Goal: Complete application form

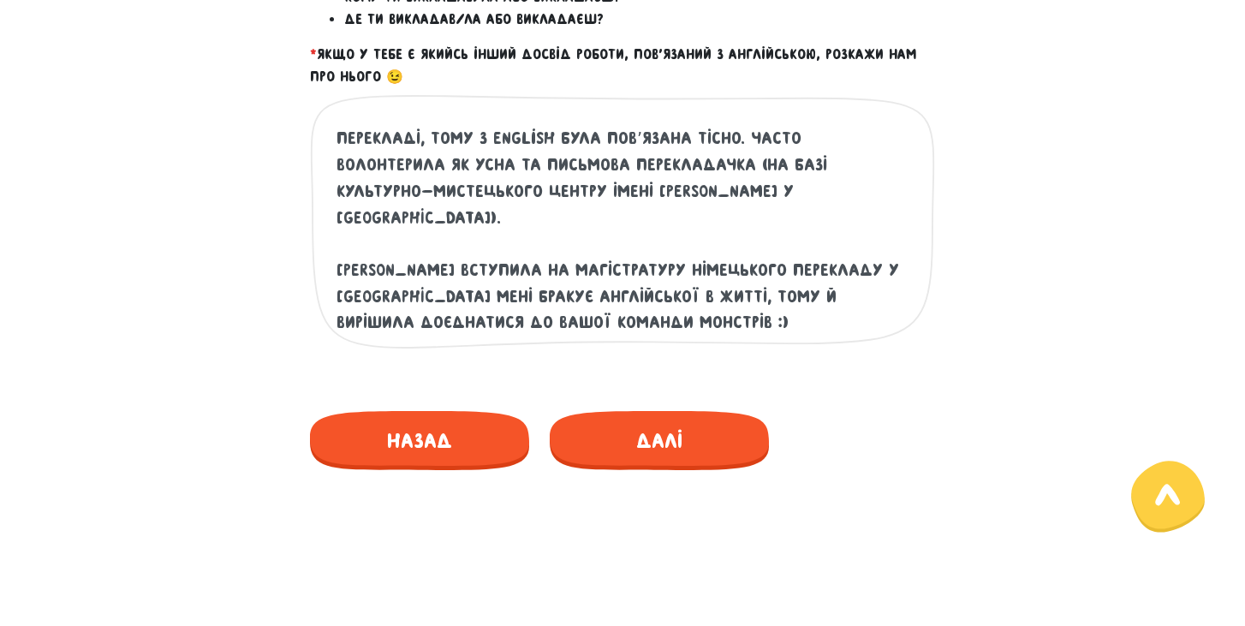
scroll to position [912, 0]
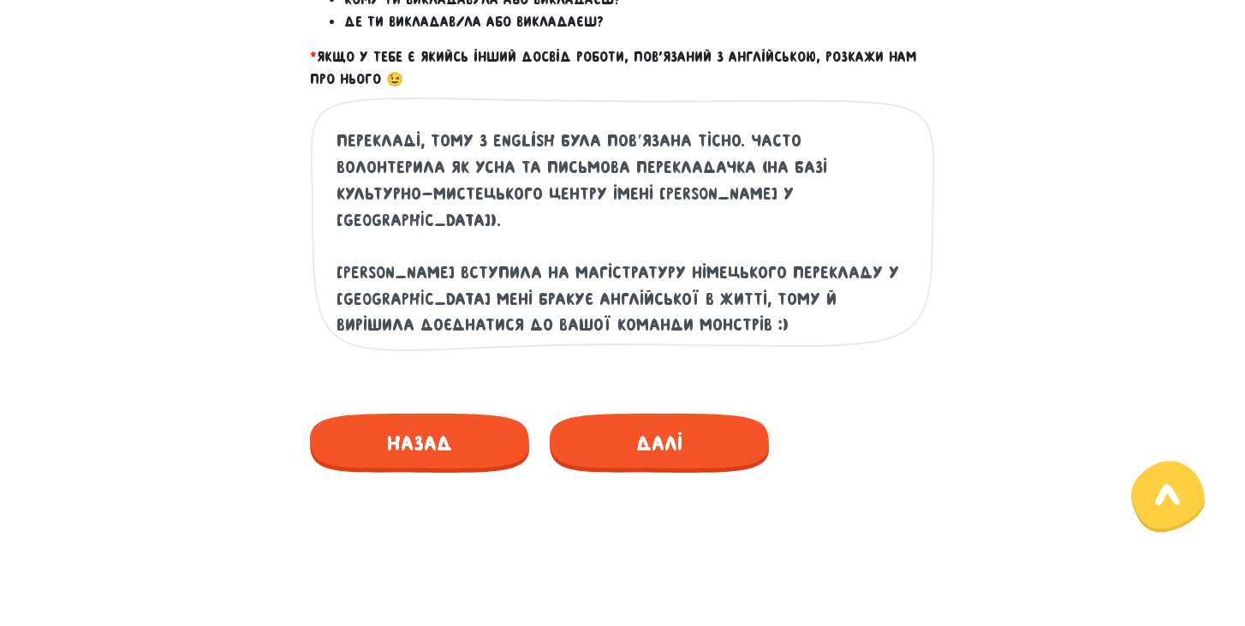
click at [378, 267] on textarea "Вітаю! Досвіду викладання у мене немає, але я займалася організацією та проведе…" at bounding box center [623, 233] width 574 height 211
click at [580, 293] on textarea "Вітаю! Досвіду викладання у мене немає, але я займалася організацією та проведе…" at bounding box center [623, 233] width 574 height 211
click at [562, 262] on textarea "Вітаю! Досвіду викладання у мене немає, але я займалася організацією та проведе…" at bounding box center [623, 233] width 574 height 211
click at [378, 275] on textarea "Вітаю! Досвіду викладання у мене немає, але я займалася організацією та проведе…" at bounding box center [623, 233] width 574 height 211
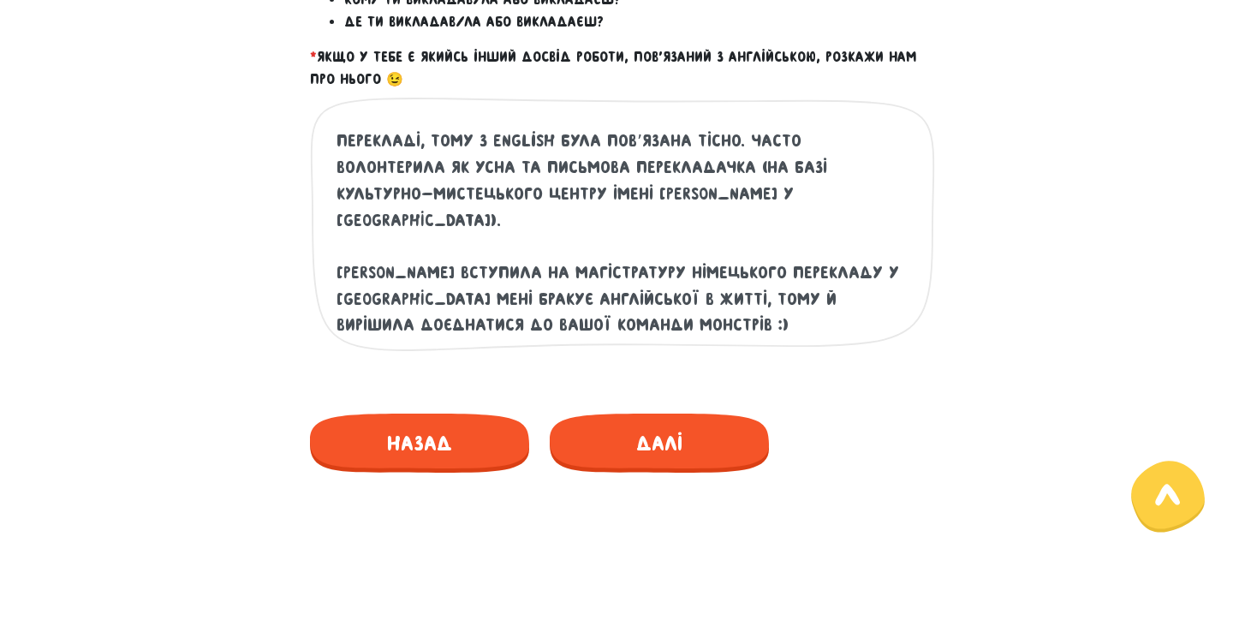
click at [753, 270] on textarea "Вітаю! Досвіду викладання у мене немає, але я займалася організацією та проведе…" at bounding box center [623, 233] width 574 height 211
click at [659, 265] on textarea "Вітаю! Досвіду викладання у мене немає, але я займалася організацією та проведе…" at bounding box center [623, 233] width 574 height 211
click at [336, 272] on textarea "Вітаю! Досвіду викладання у мене немає, але я займалася організацією та проведе…" at bounding box center [623, 233] width 574 height 211
click at [377, 271] on textarea "Вітаю! Досвіду викладання у мене немає, але я займалася організацією та проведе…" at bounding box center [623, 233] width 574 height 211
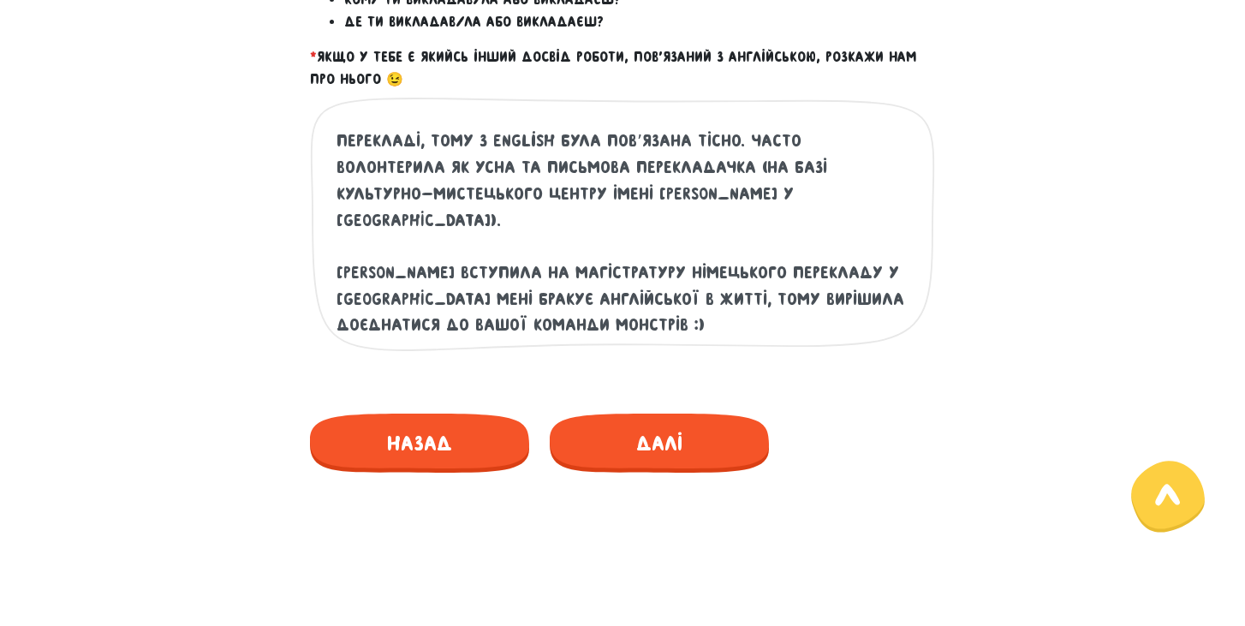
click at [338, 269] on textarea "Вітаю! Досвіду викладання у мене немає, але я займалася організацією та проведе…" at bounding box center [623, 233] width 574 height 211
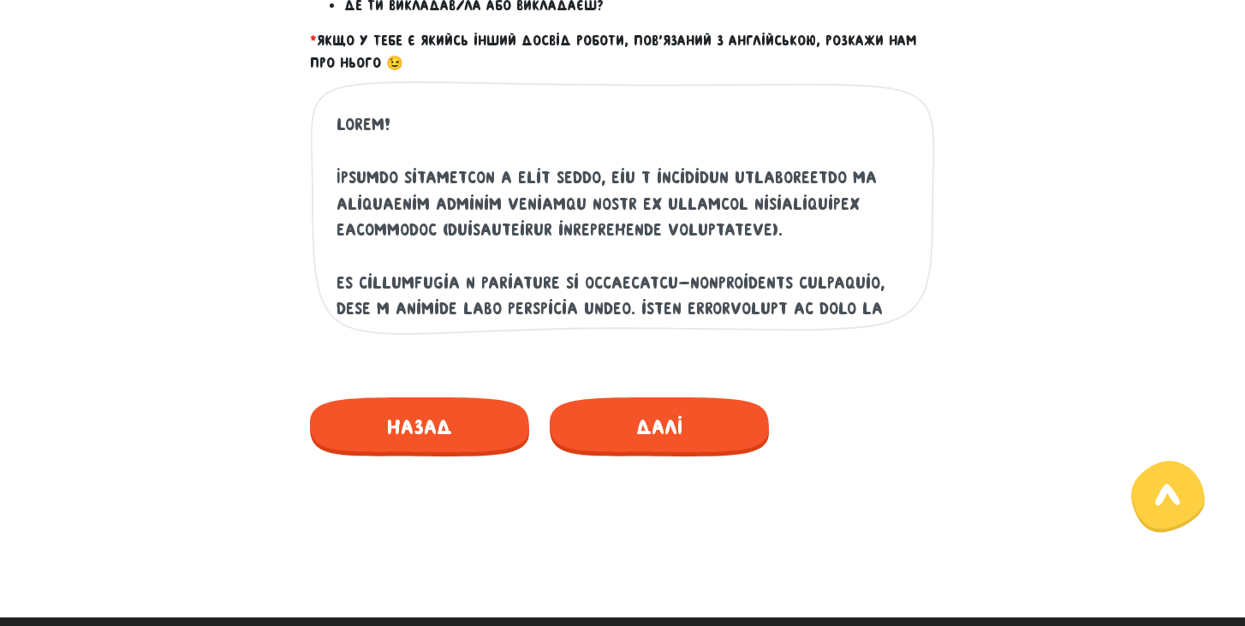
scroll to position [184, 0]
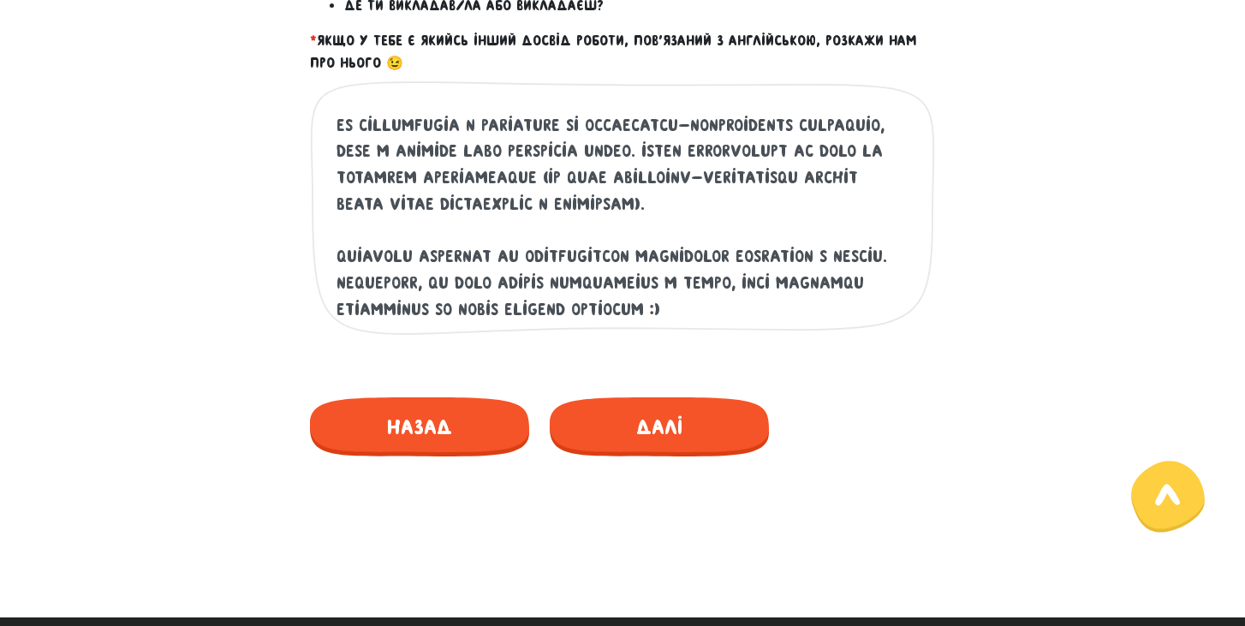
type textarea "Lorem! Ipsumdo sitametcon a elit seddo, eiu t incididun utlaboreetdo ma aliquae…"
